Goal: Task Accomplishment & Management: Manage account settings

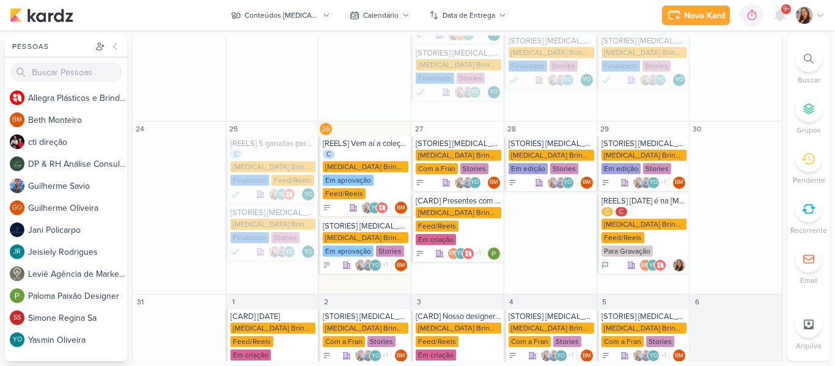
scroll to position [328, 0]
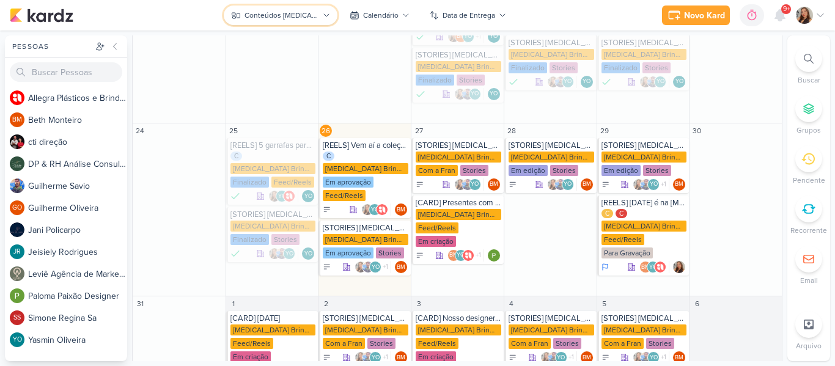
click at [276, 12] on div "Conteúdos [MEDICAL_DATA] Brindes PF" at bounding box center [281, 15] width 74 height 11
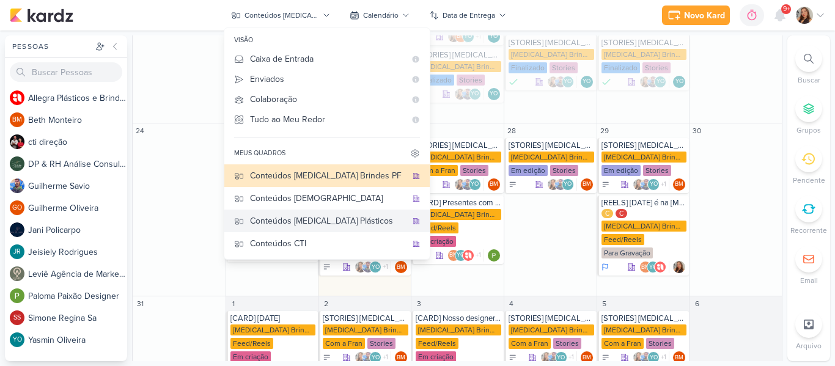
click at [306, 221] on div "Conteúdos [MEDICAL_DATA] Plásticos" at bounding box center [328, 221] width 156 height 13
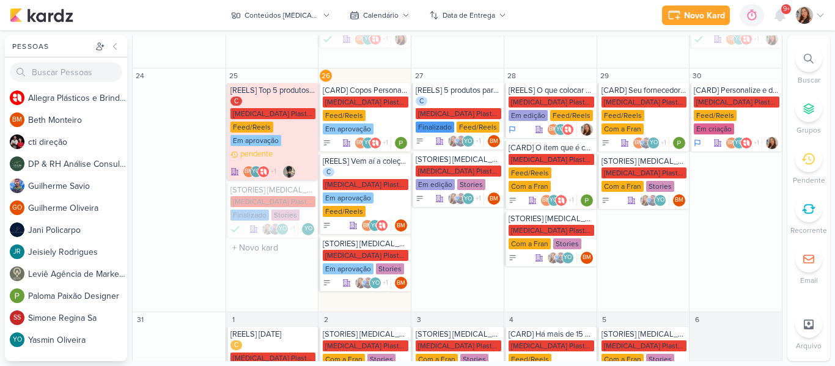
scroll to position [343, 0]
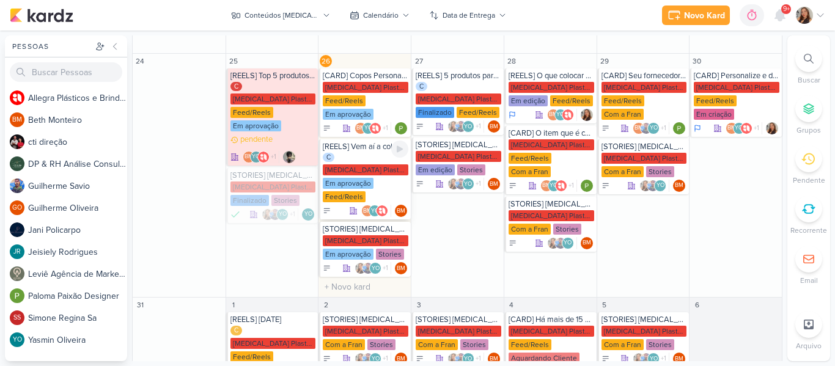
click at [359, 178] on div "Em aprovação" at bounding box center [348, 183] width 51 height 11
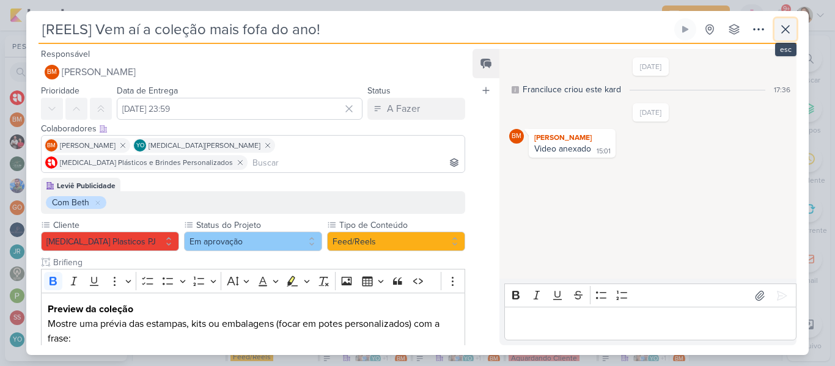
click at [785, 24] on icon at bounding box center [785, 29] width 15 height 15
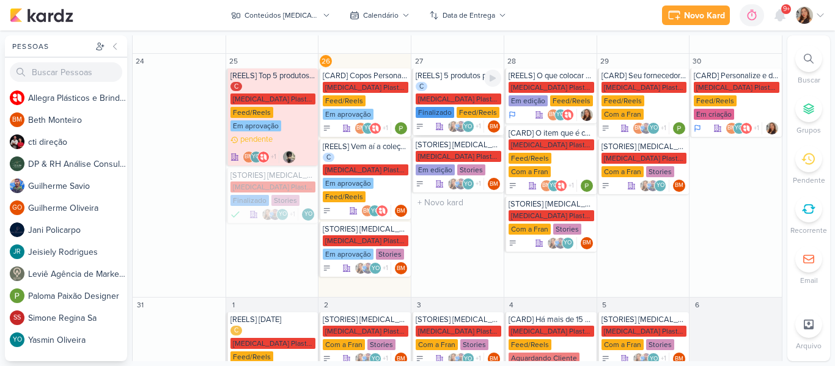
click at [462, 107] on div "Feed/Reels" at bounding box center [478, 112] width 43 height 11
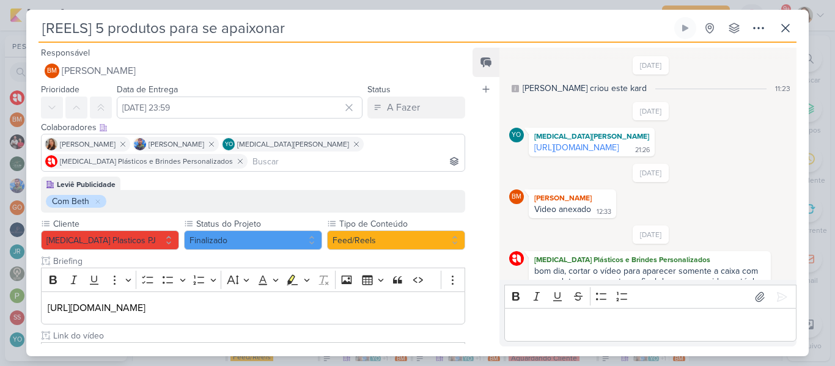
scroll to position [100, 0]
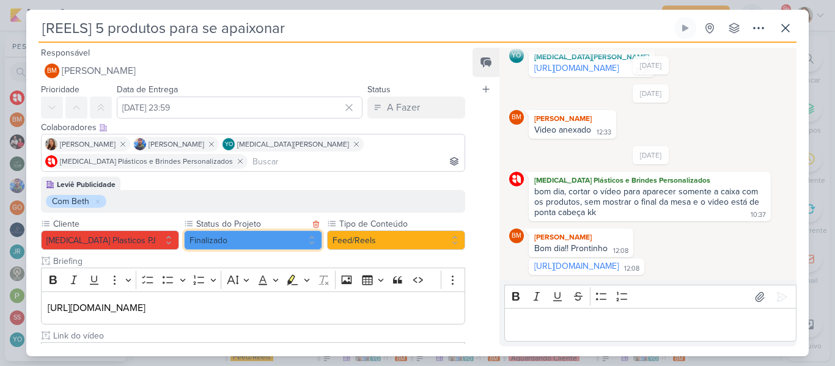
click at [282, 241] on button "Finalizado" at bounding box center [253, 240] width 138 height 20
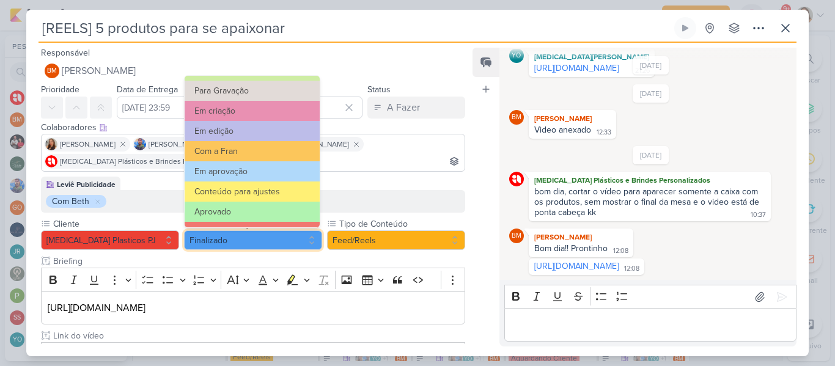
scroll to position [86, 0]
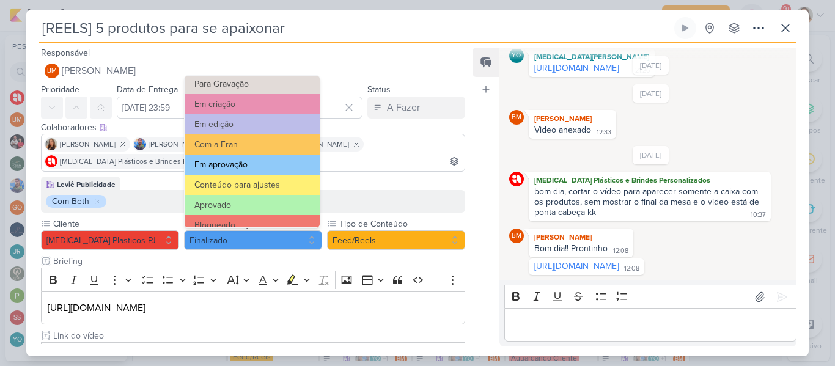
click at [276, 161] on button "Em aprovação" at bounding box center [252, 165] width 135 height 20
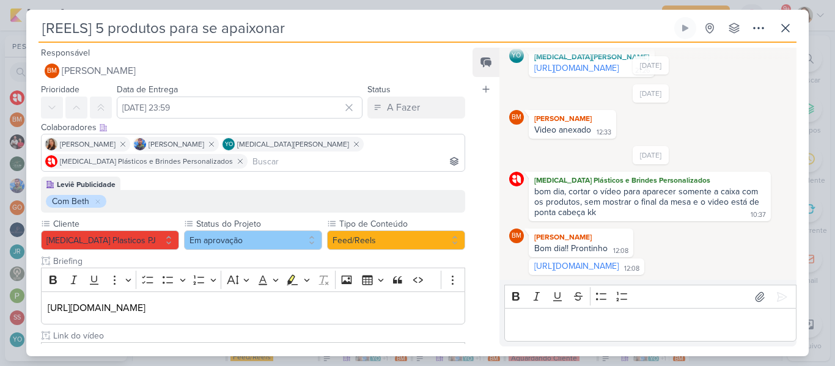
scroll to position [123, 0]
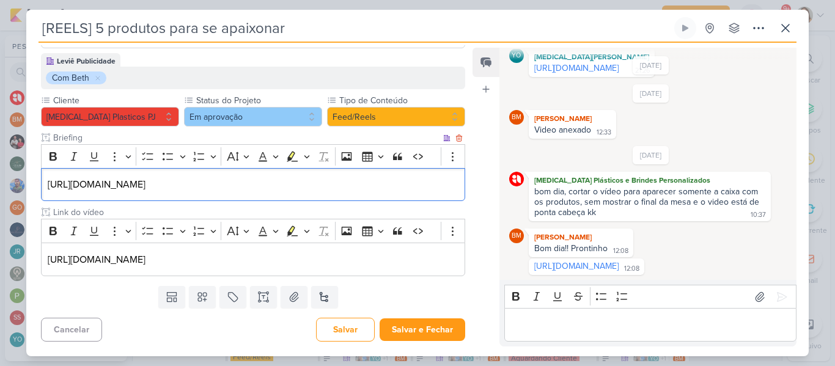
drag, startPoint x: 434, startPoint y: 191, endPoint x: 41, endPoint y: 176, distance: 393.3
click at [41, 176] on div "[URL][DOMAIN_NAME]" at bounding box center [253, 185] width 424 height 34
click at [477, 175] on div "Feed Atrelar email Solte o email para atrelar ao kard" at bounding box center [485, 197] width 27 height 299
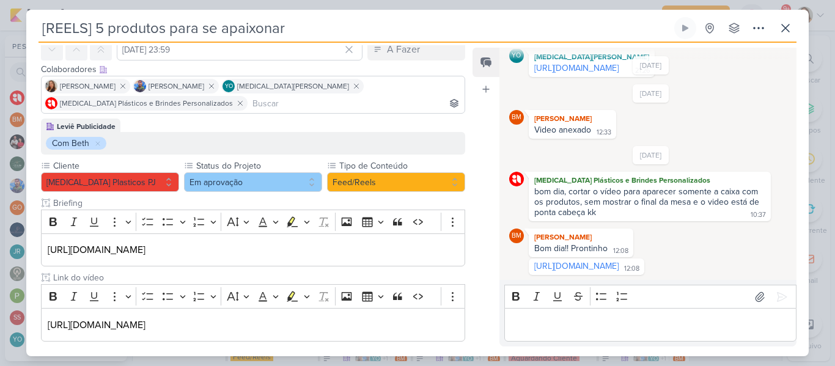
scroll to position [57, 0]
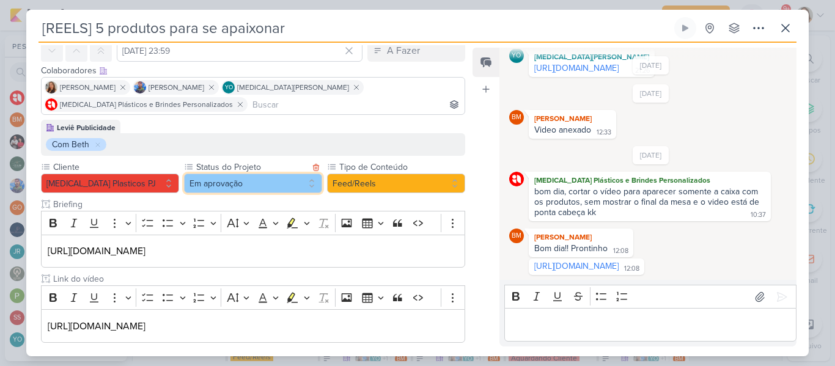
click at [233, 186] on button "Em aprovação" at bounding box center [253, 184] width 138 height 20
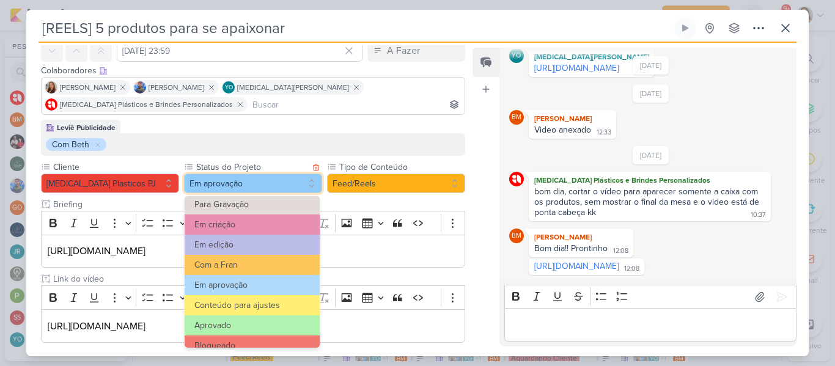
scroll to position [138, 0]
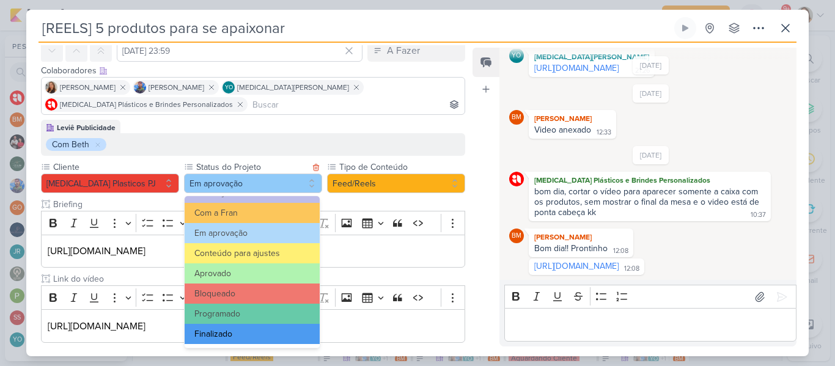
click at [288, 328] on button "Finalizado" at bounding box center [252, 334] width 135 height 20
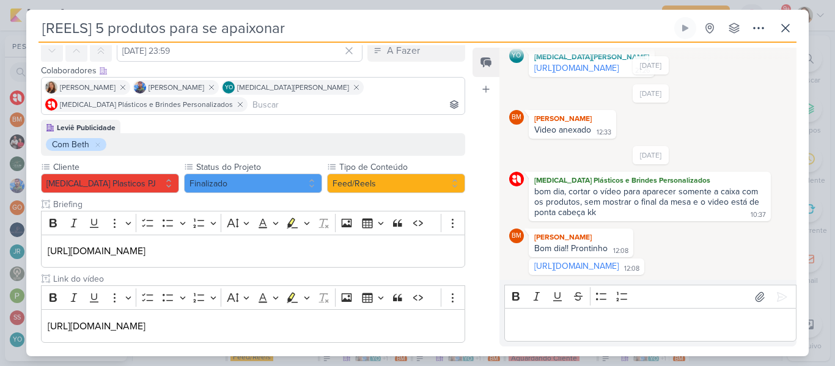
scroll to position [0, 0]
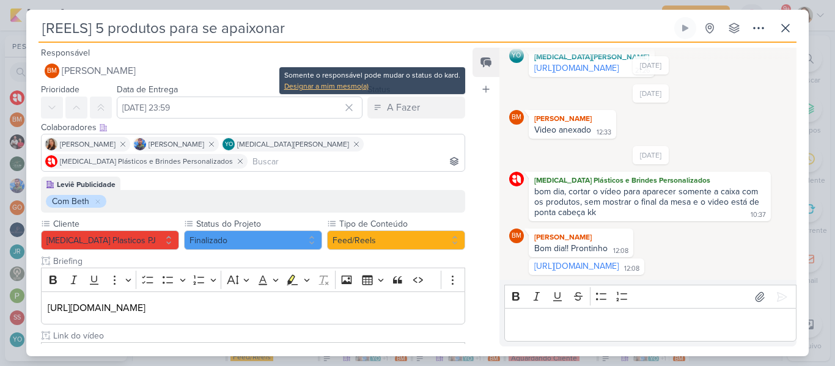
click at [354, 85] on div "Designar a mim mesmo(a)" at bounding box center [372, 86] width 176 height 11
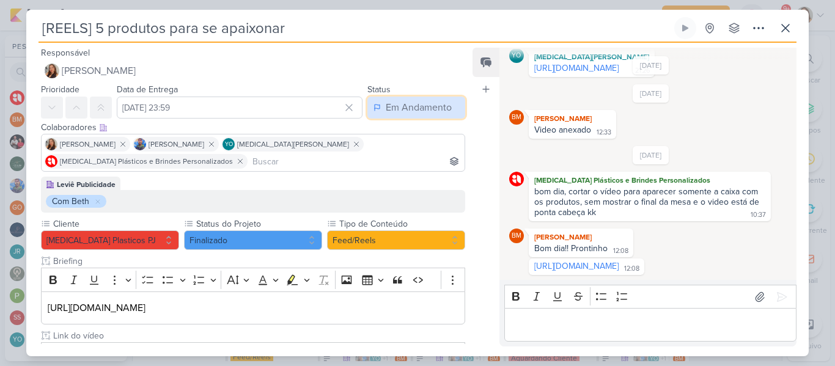
click at [395, 108] on div "Em Andamento" at bounding box center [419, 107] width 66 height 15
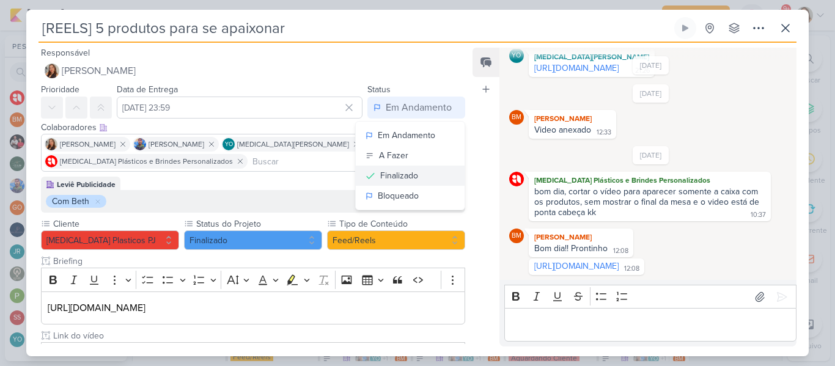
click at [397, 172] on div "Finalizado" at bounding box center [399, 175] width 38 height 13
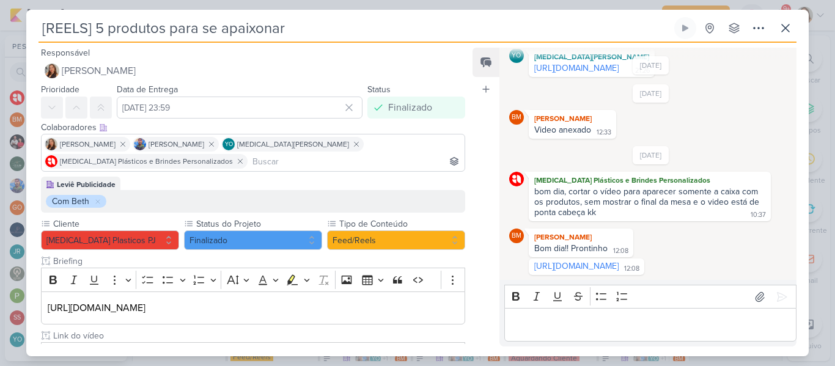
scroll to position [123, 0]
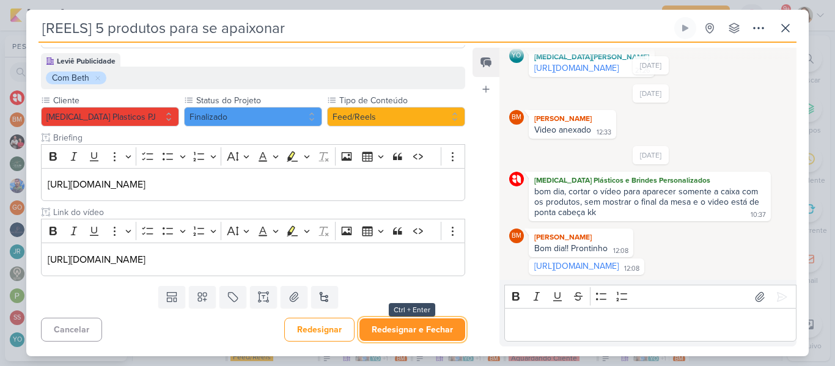
click at [434, 322] on button "Redesignar e Fechar" at bounding box center [412, 329] width 106 height 23
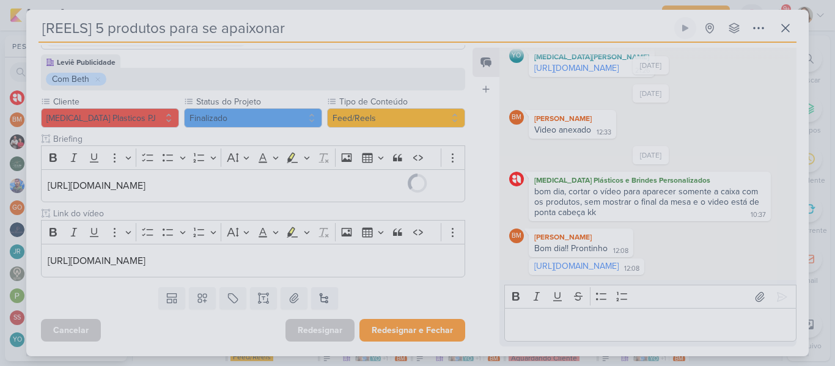
scroll to position [122, 0]
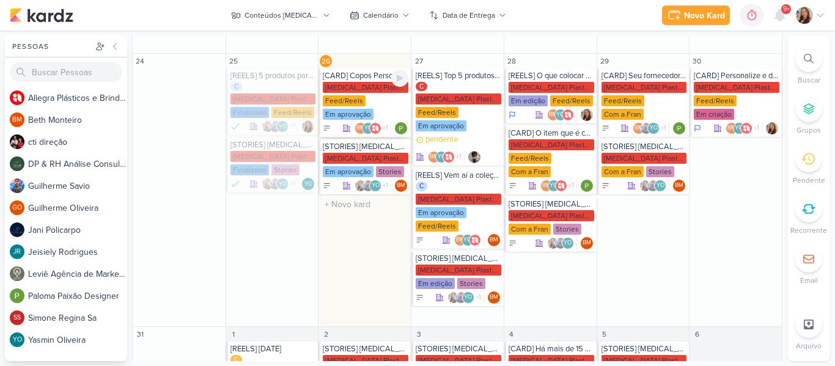
click at [370, 83] on div "[MEDICAL_DATA] Plasticos PJ Feed/Reels Em aprovação" at bounding box center [366, 101] width 86 height 39
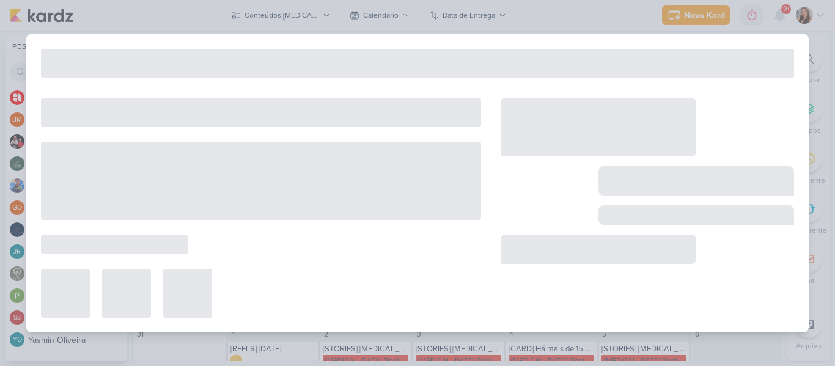
type input "[CARD] Copos Personalizados em 1 cor"
type input "[DATE] 23:59"
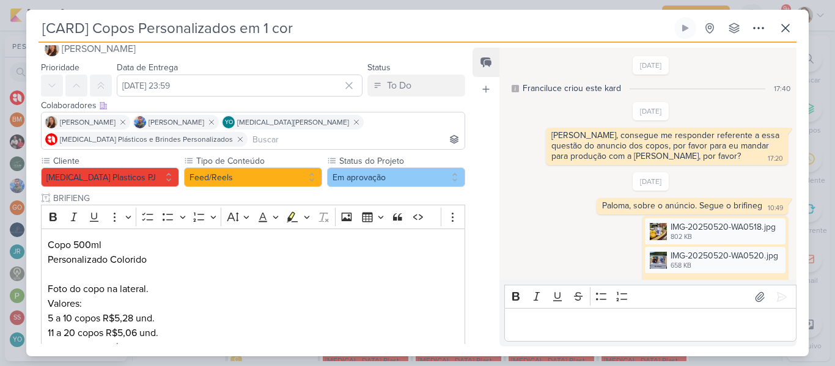
scroll to position [106, 0]
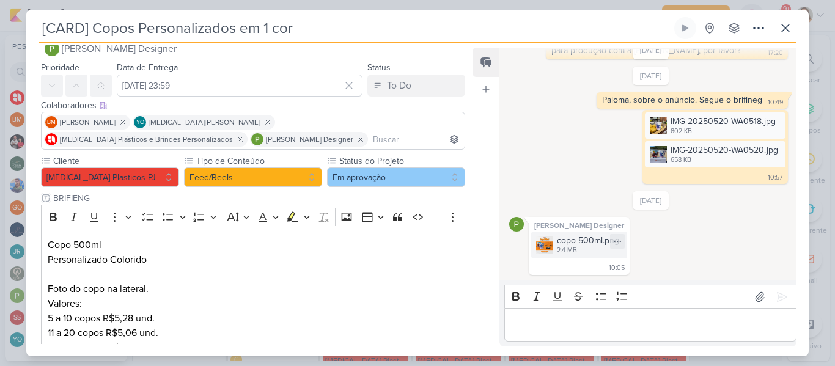
click at [559, 252] on div "2.4 MB" at bounding box center [588, 251] width 62 height 10
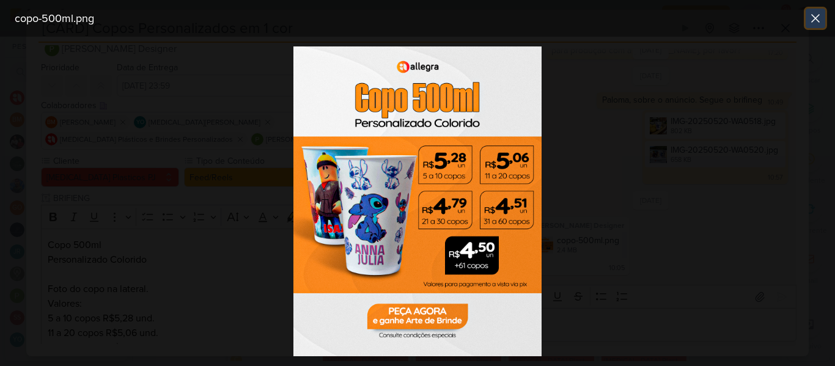
click at [821, 22] on icon at bounding box center [815, 18] width 15 height 15
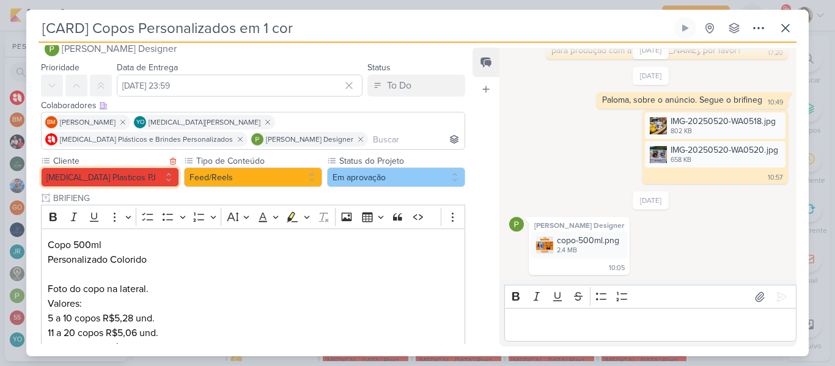
click at [133, 171] on button "[MEDICAL_DATA] Plasticos PJ" at bounding box center [110, 177] width 138 height 20
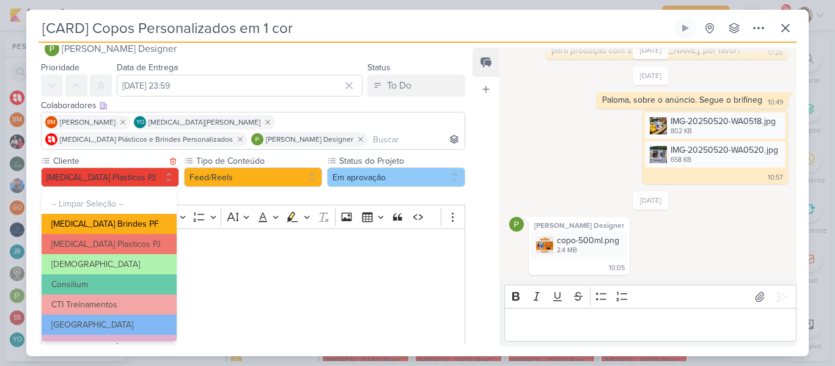
click at [150, 227] on button "[MEDICAL_DATA] Brindes PF" at bounding box center [109, 224] width 135 height 20
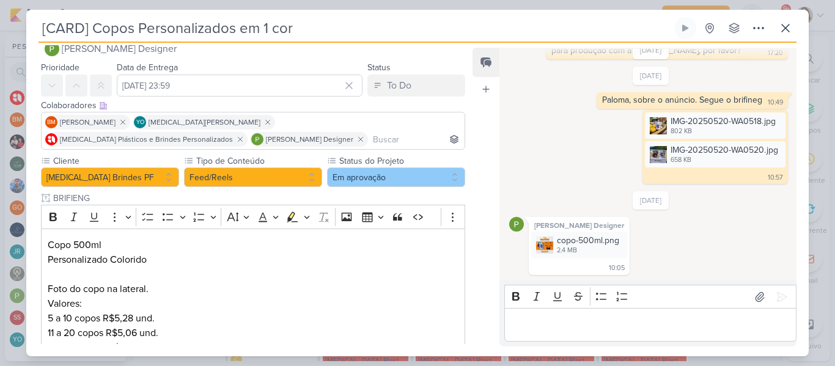
scroll to position [270, 0]
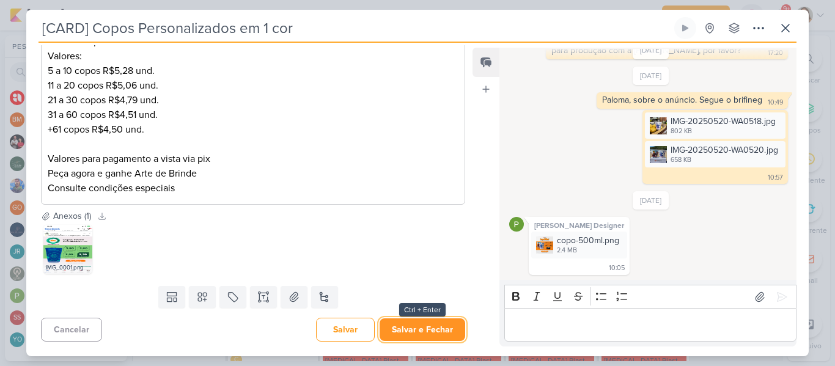
click at [417, 329] on button "Salvar e Fechar" at bounding box center [423, 329] width 86 height 23
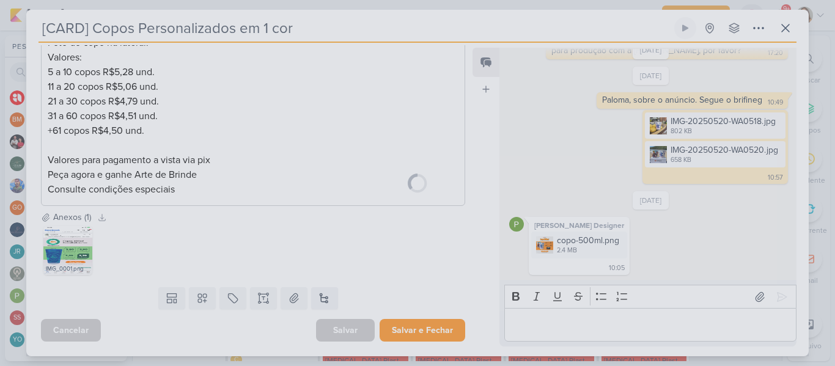
scroll to position [268, 0]
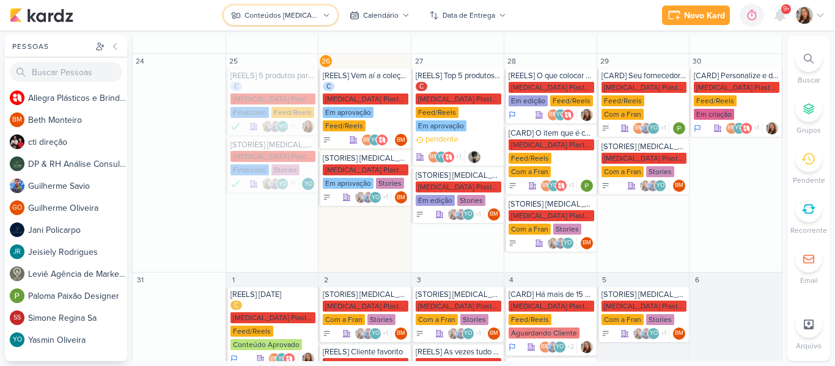
click at [314, 21] on button "Conteúdos [MEDICAL_DATA] Plásticos" at bounding box center [280, 16] width 113 height 20
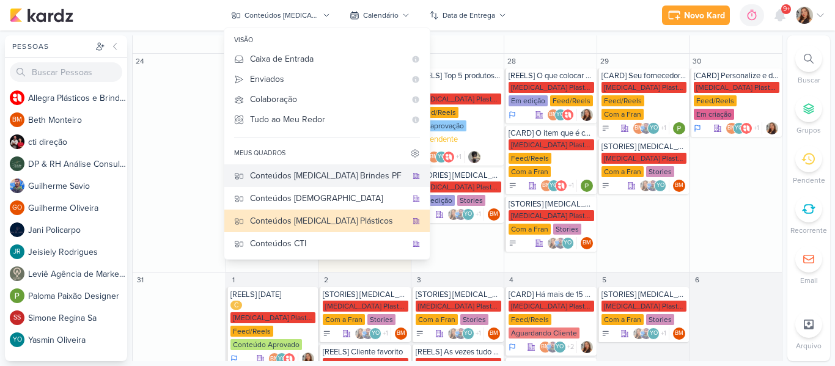
click at [302, 164] on button "Conteúdos [MEDICAL_DATA] Brindes PF" at bounding box center [326, 175] width 205 height 23
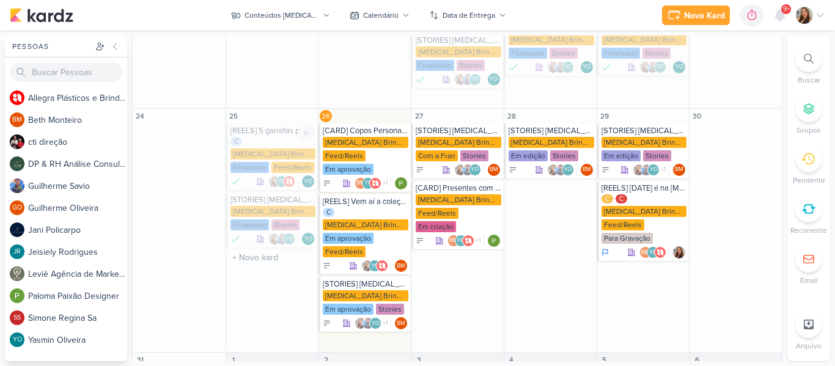
scroll to position [328, 0]
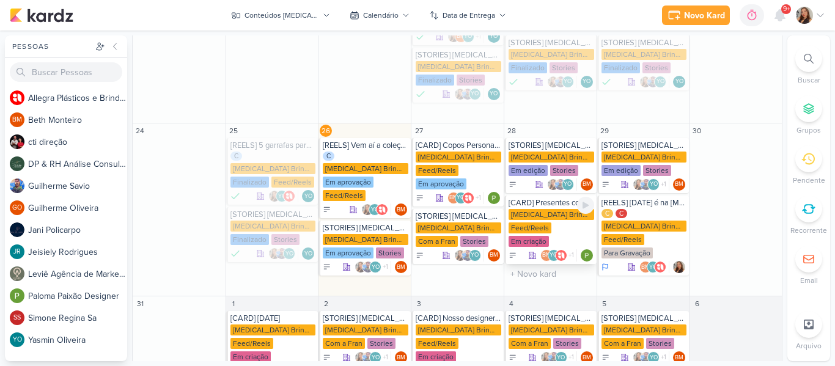
click at [535, 209] on div "[MEDICAL_DATA] Brindes PF Feed/Reels Em criação" at bounding box center [551, 228] width 86 height 39
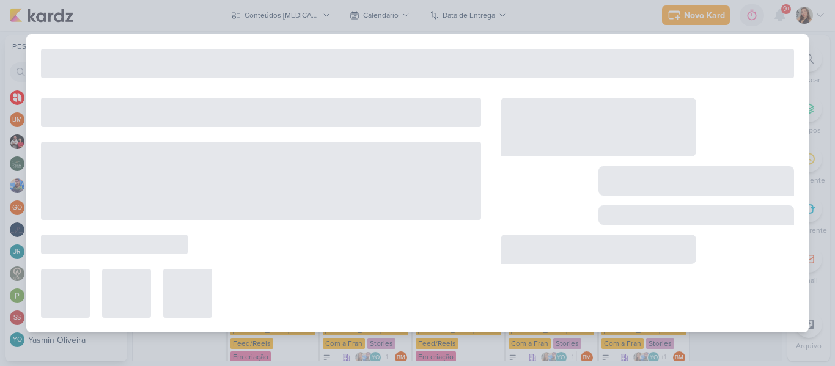
type input "[CARD] Presentes com cor, carinho e personalidade para alegrar o [DATE]!"
type input "[DATE] 23:59"
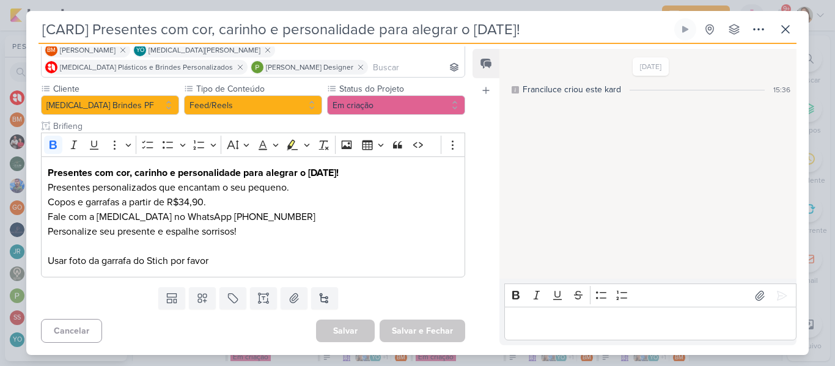
scroll to position [0, 0]
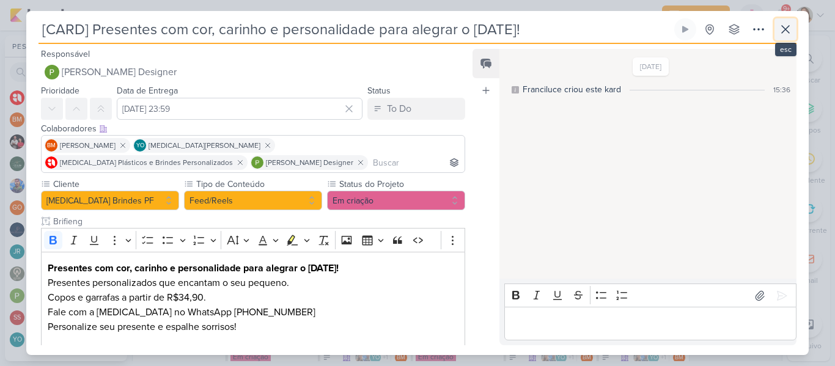
click at [785, 26] on icon at bounding box center [785, 29] width 15 height 15
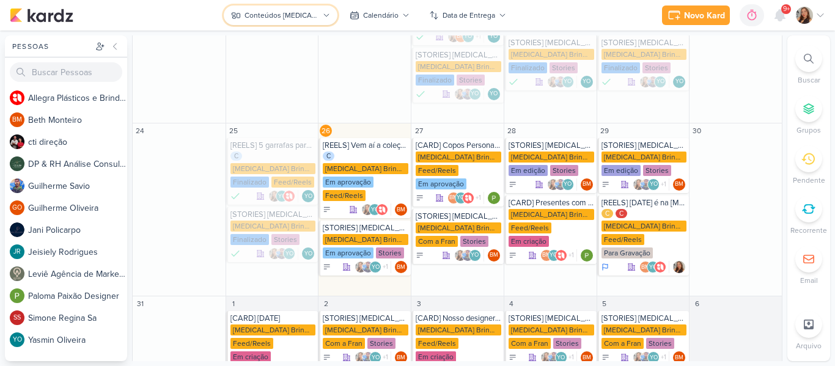
click at [328, 18] on icon at bounding box center [326, 15] width 7 height 7
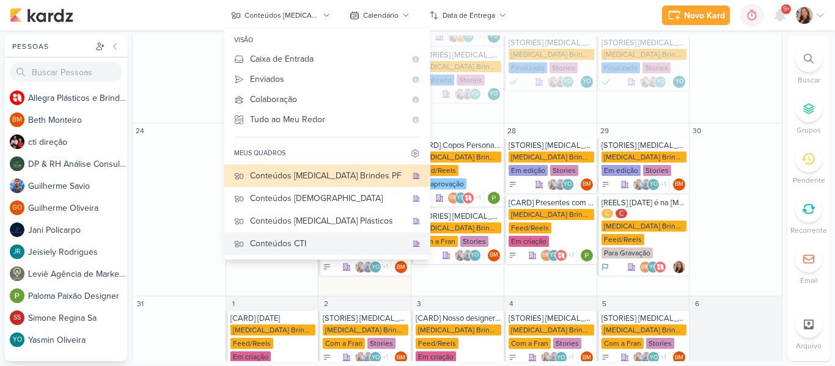
click at [343, 240] on div "Conteúdos CTI" at bounding box center [328, 243] width 156 height 13
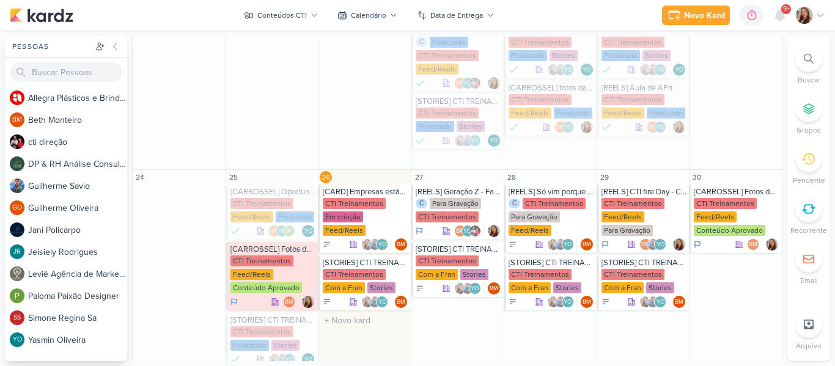
scroll to position [386, 0]
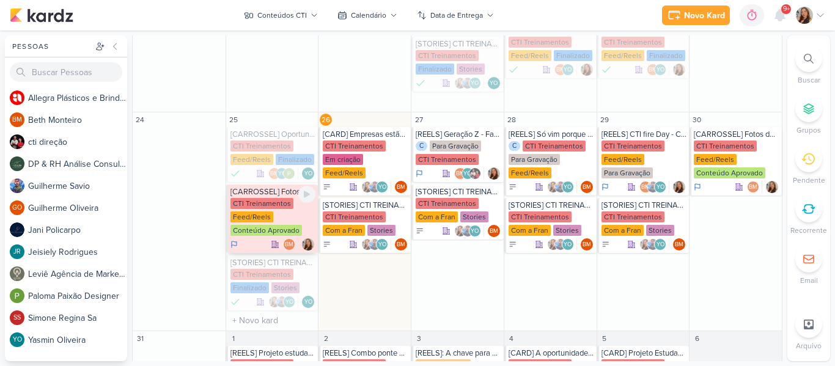
click at [257, 215] on div "Feed/Reels" at bounding box center [251, 216] width 43 height 11
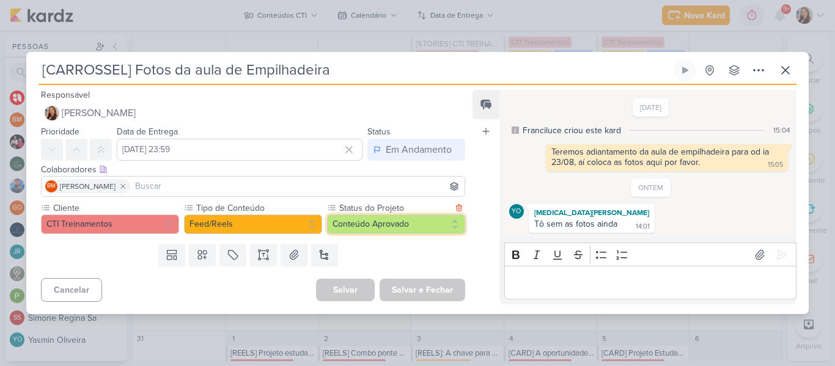
click at [352, 222] on button "Conteúdo Aprovado" at bounding box center [396, 225] width 138 height 20
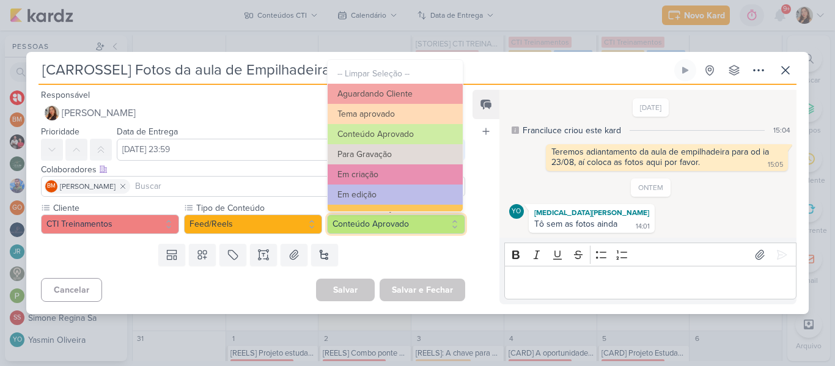
scroll to position [138, 0]
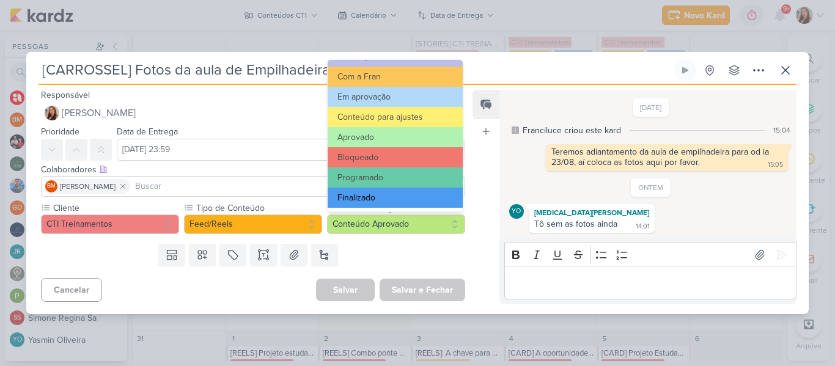
click at [430, 204] on button "Finalizado" at bounding box center [395, 198] width 135 height 20
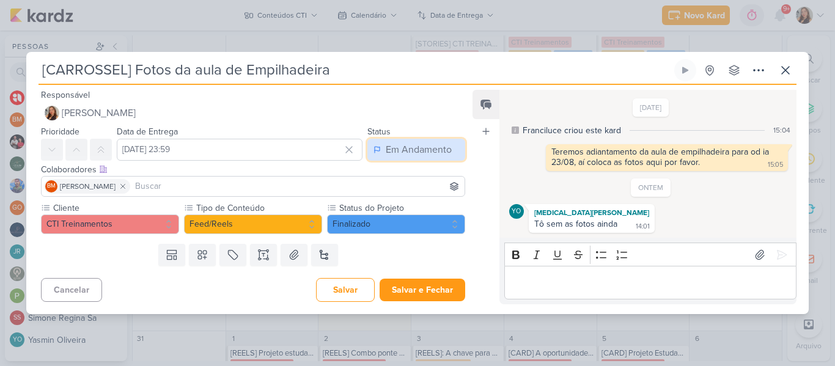
click at [406, 156] on div "Em Andamento" at bounding box center [419, 149] width 66 height 15
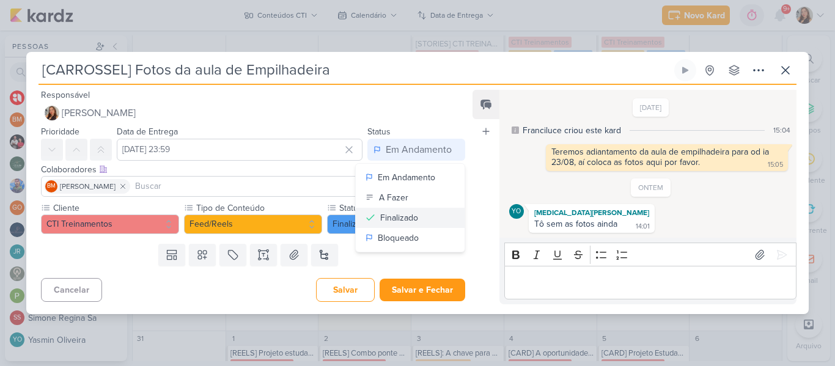
click at [400, 214] on div "Finalizado" at bounding box center [399, 217] width 38 height 13
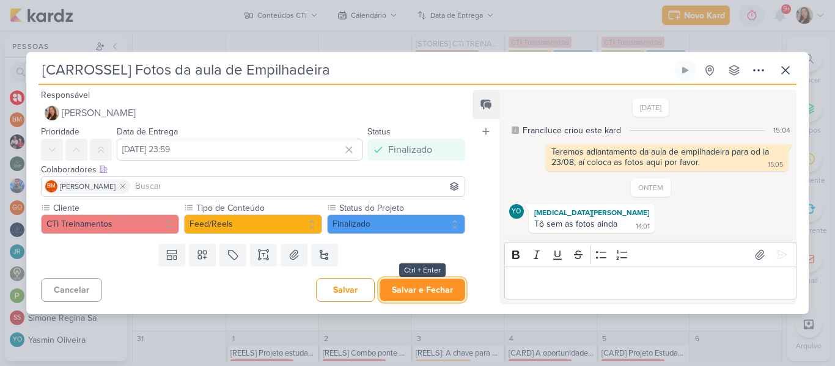
click at [408, 298] on button "Salvar e Fechar" at bounding box center [423, 290] width 86 height 23
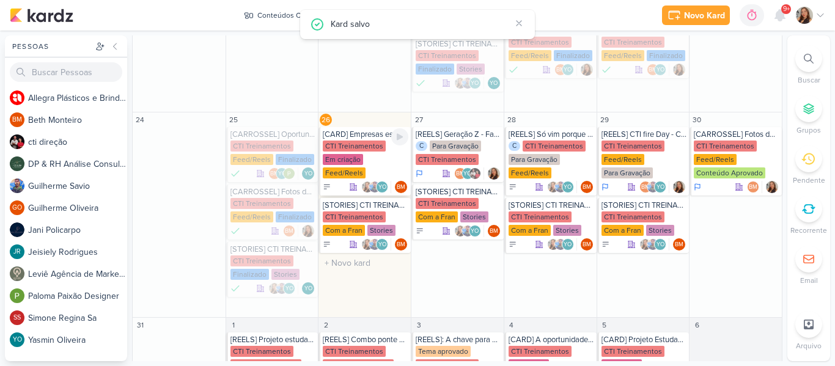
click at [360, 150] on div "CTI Treinamentos" at bounding box center [354, 146] width 63 height 11
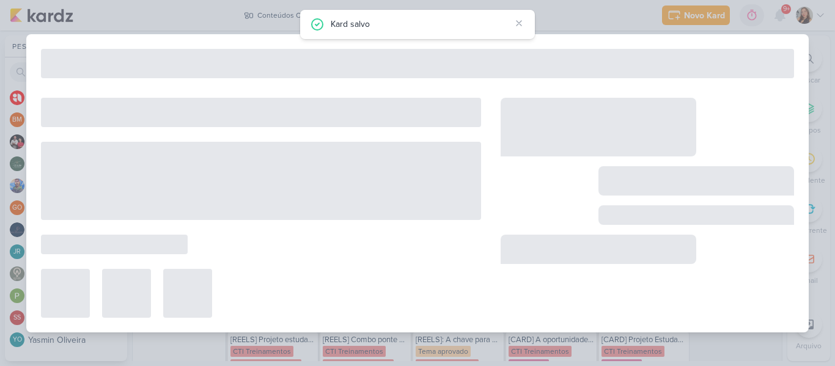
type input "[CARD] Empresas estão contratando! Você está pronto?"
type input "[DATE] 23:59"
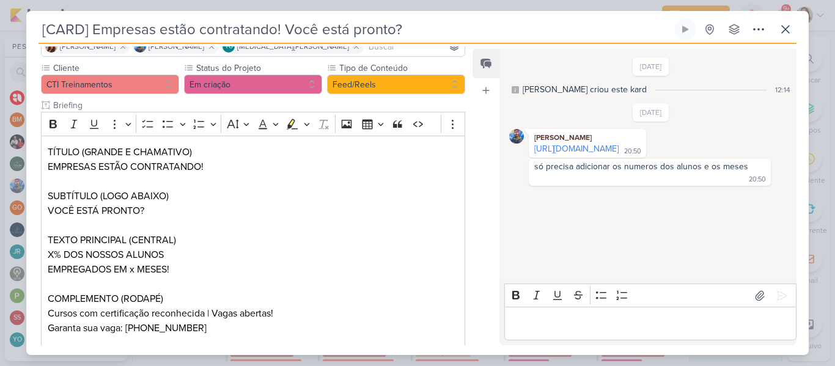
scroll to position [100, 0]
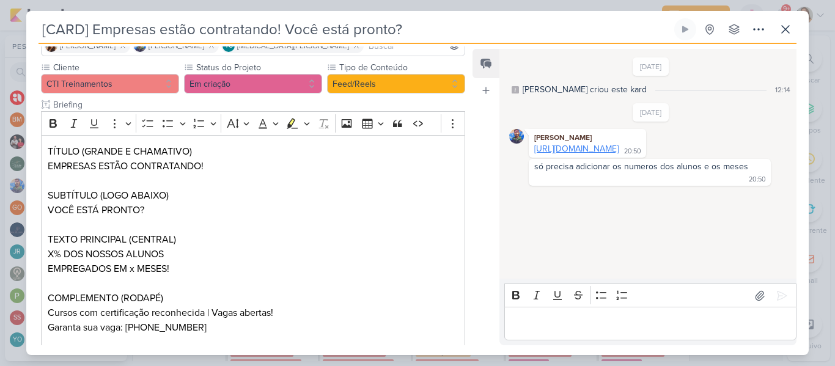
click at [537, 151] on link "[URL][DOMAIN_NAME]" at bounding box center [576, 149] width 84 height 10
click at [784, 21] on button at bounding box center [785, 29] width 22 height 22
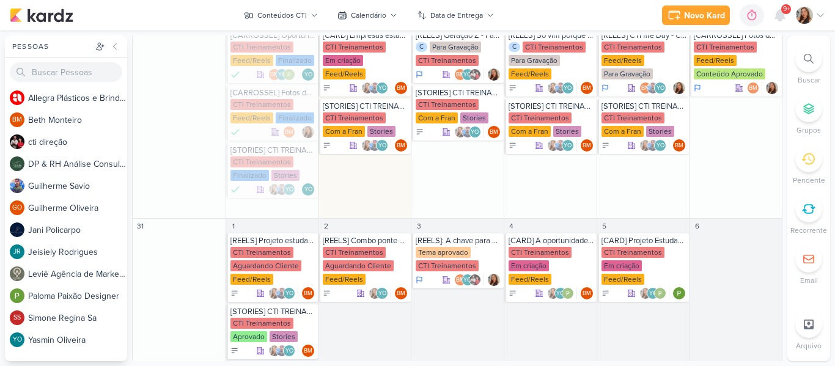
scroll to position [504, 0]
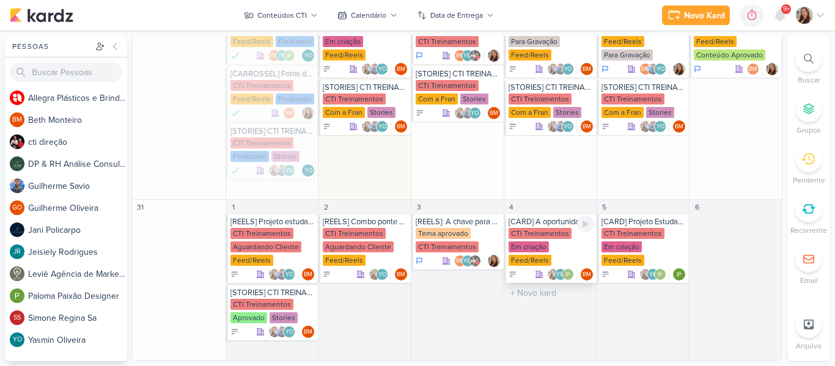
click at [546, 219] on div "[CARD] A oportunidade esta ai! Sua chance de mudar de vida com a CTI Treinament…" at bounding box center [551, 222] width 86 height 10
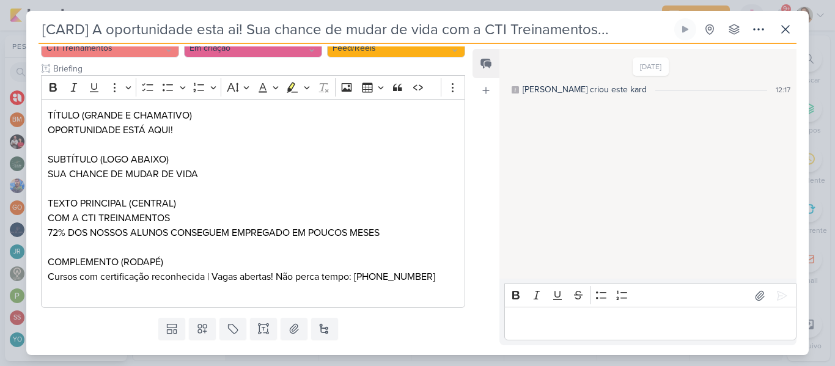
scroll to position [138, 0]
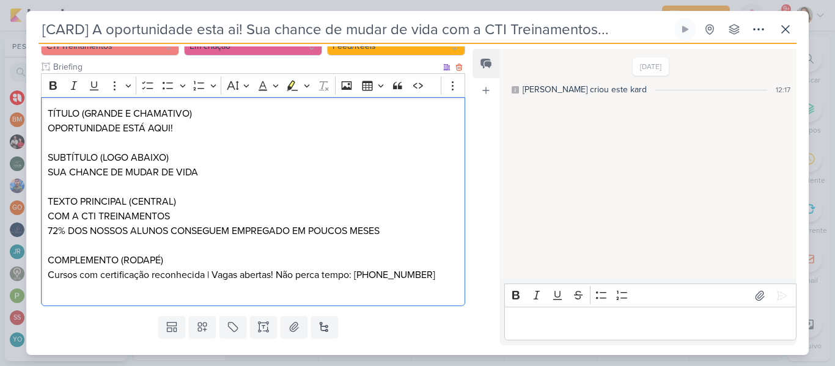
click at [295, 232] on p "72% DOS NOSSOS ALUNOS CONSEGUEM EMPREGADO EM POUCOS MESES" at bounding box center [253, 231] width 411 height 15
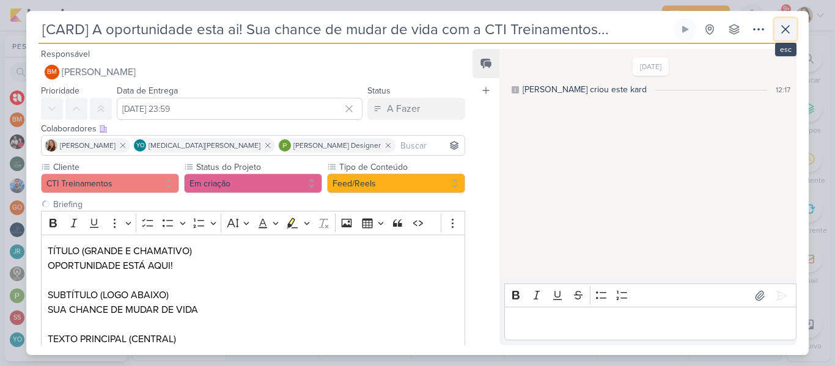
click at [788, 18] on button at bounding box center [785, 29] width 22 height 22
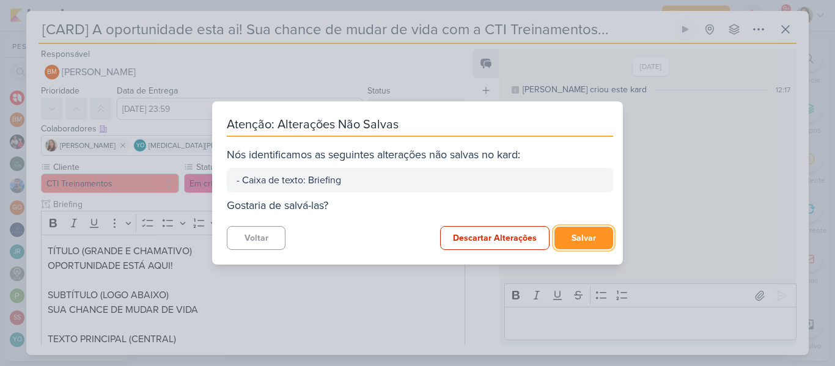
click at [570, 237] on button "Salvar" at bounding box center [583, 238] width 59 height 23
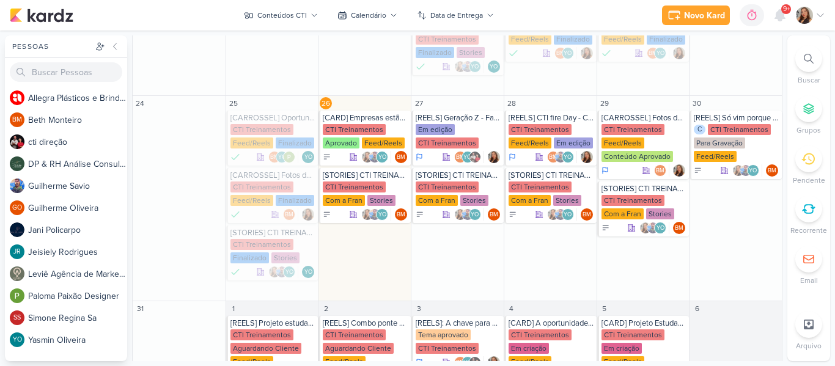
scroll to position [400, 0]
